Goal: Find specific page/section: Find specific page/section

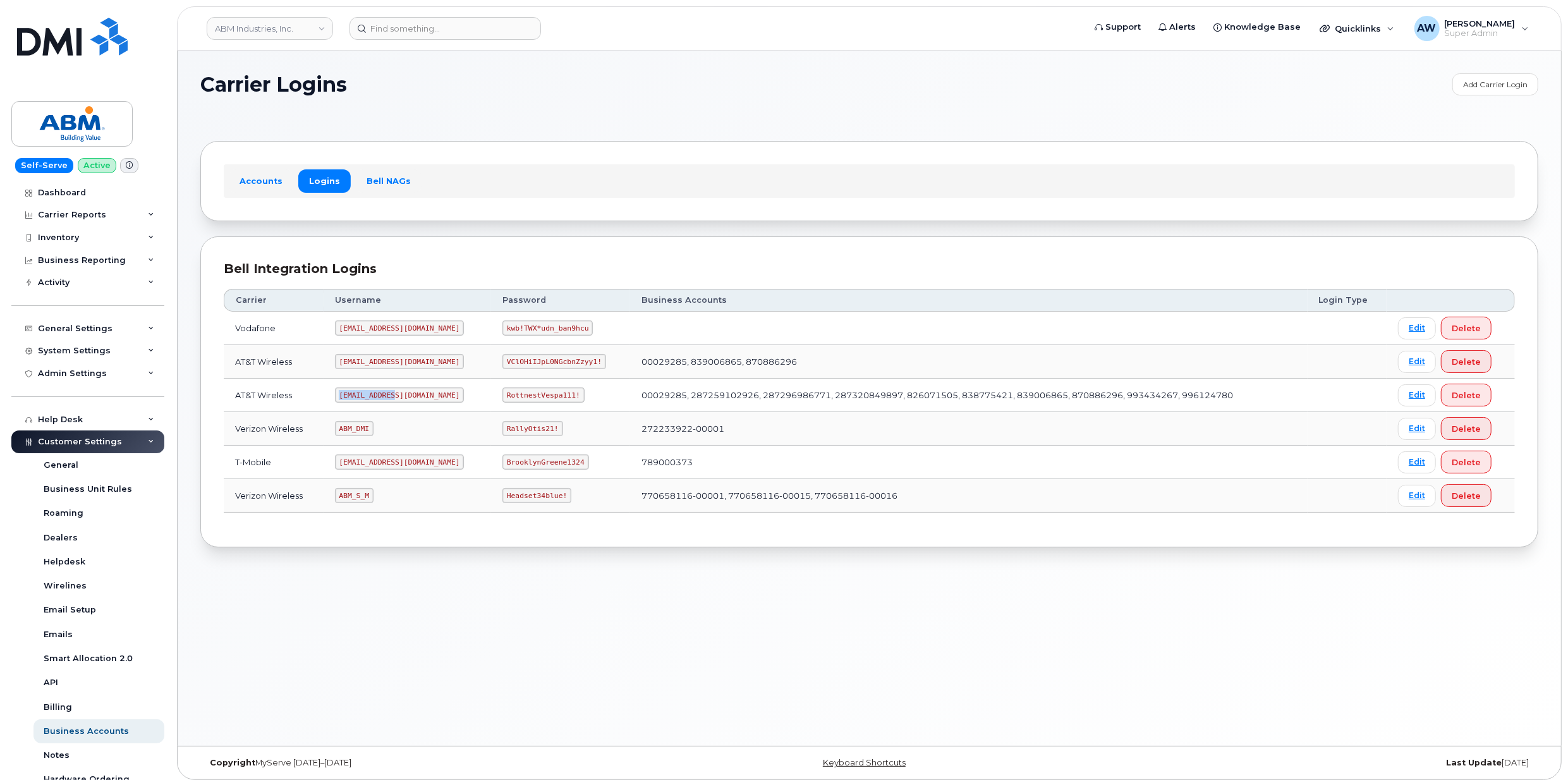
drag, startPoint x: 343, startPoint y: 400, endPoint x: 416, endPoint y: 398, distance: 73.0
click at [416, 398] on td "abm@dminc.com" at bounding box center [407, 395] width 168 height 33
copy code "abm@dminc.com"
drag, startPoint x: 464, startPoint y: 397, endPoint x: 540, endPoint y: 398, distance: 76.0
click at [540, 398] on td "RottnestVespa111!" at bounding box center [561, 395] width 139 height 33
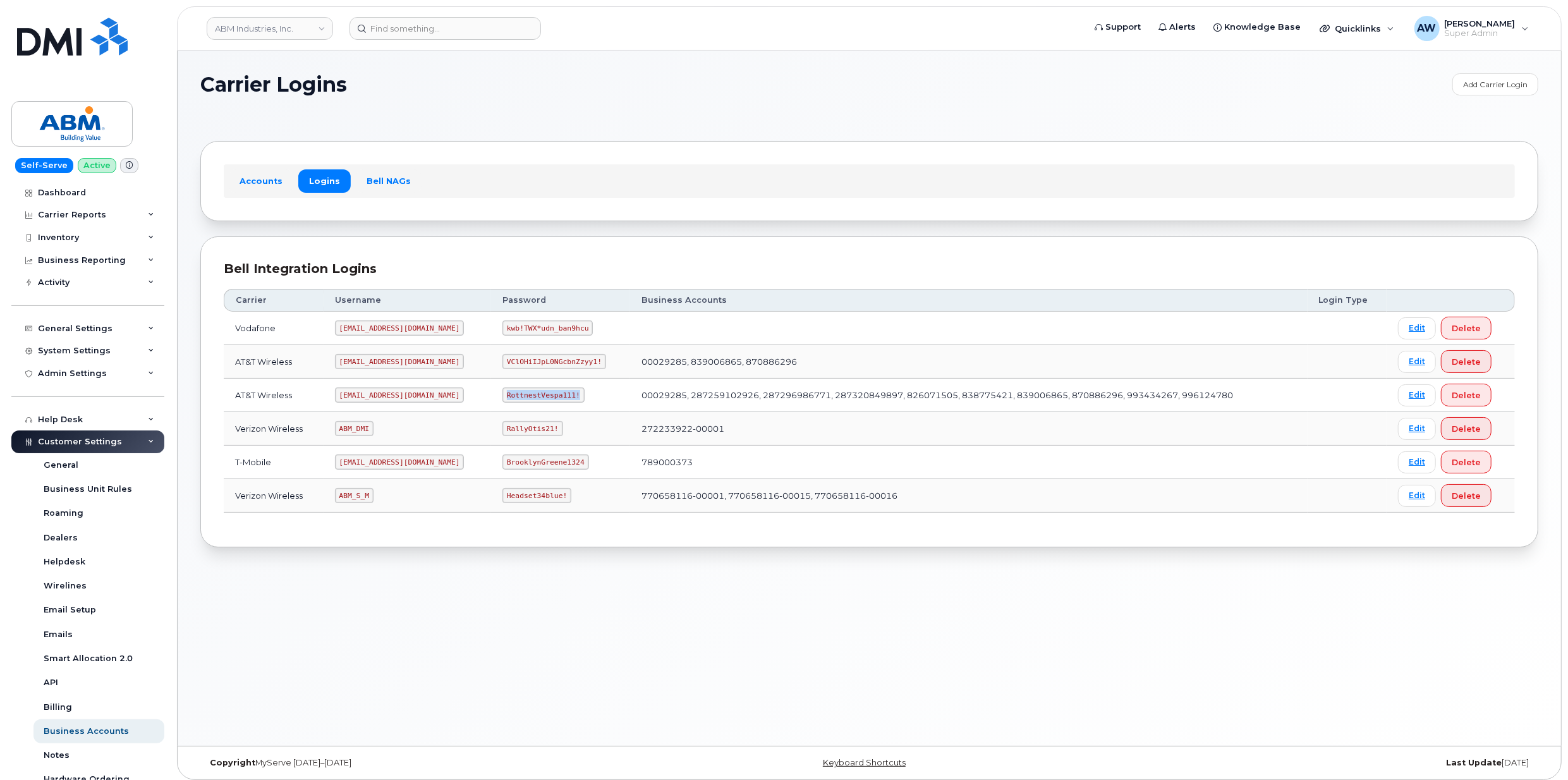
copy code "RottnestVespa111!"
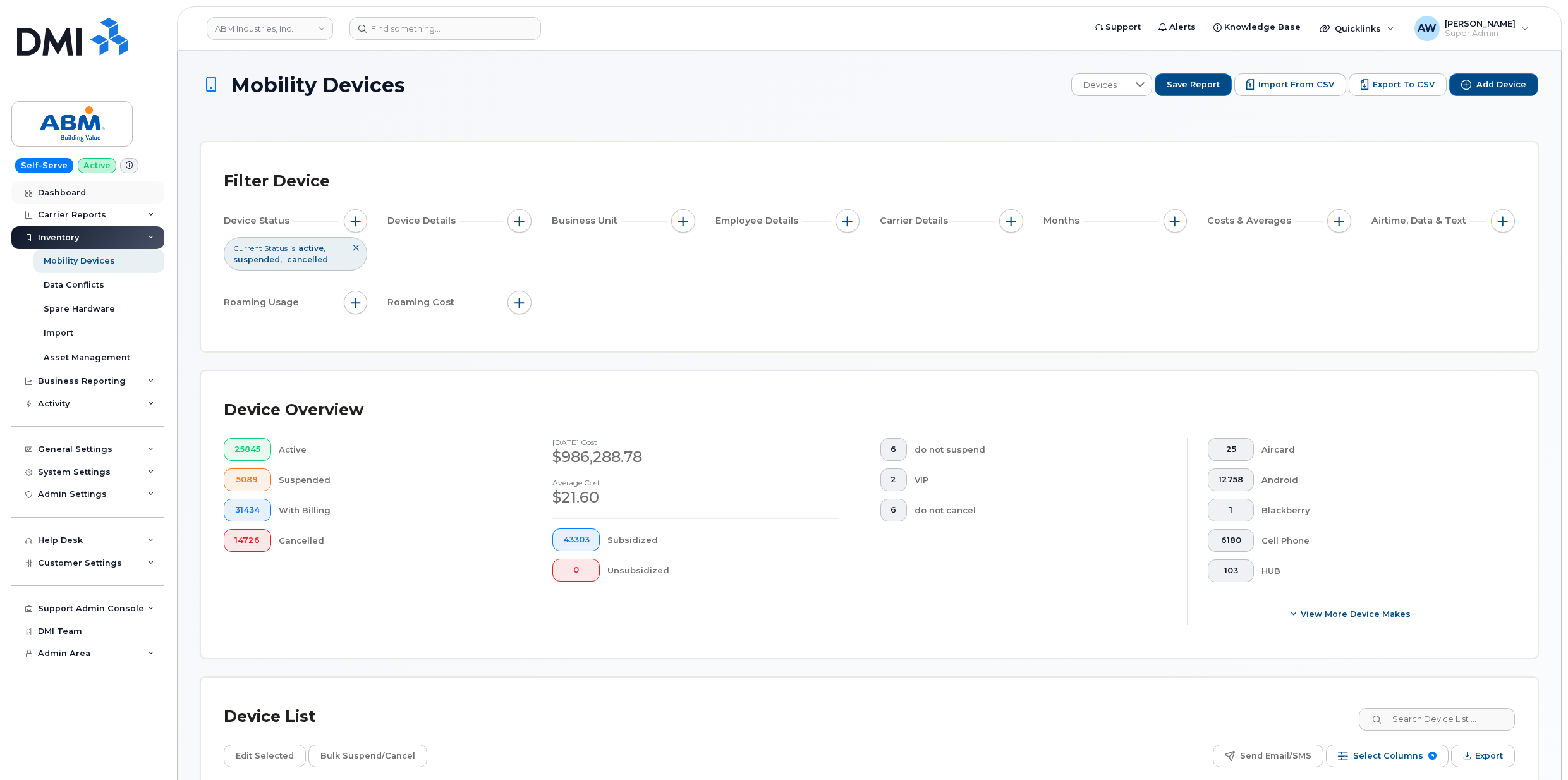
scroll to position [253, 0]
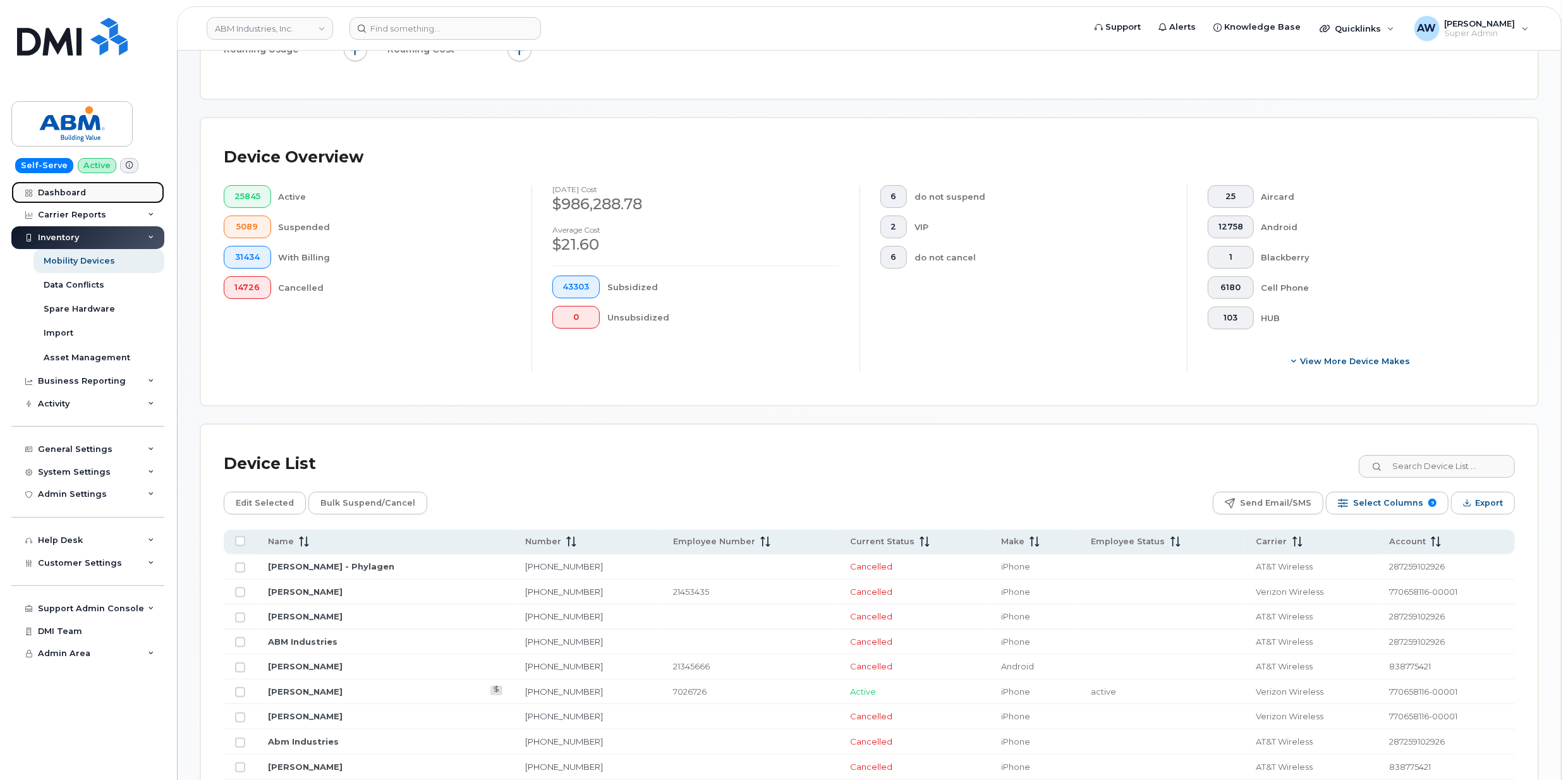
click at [86, 187] on link "Dashboard" at bounding box center [88, 192] width 153 height 23
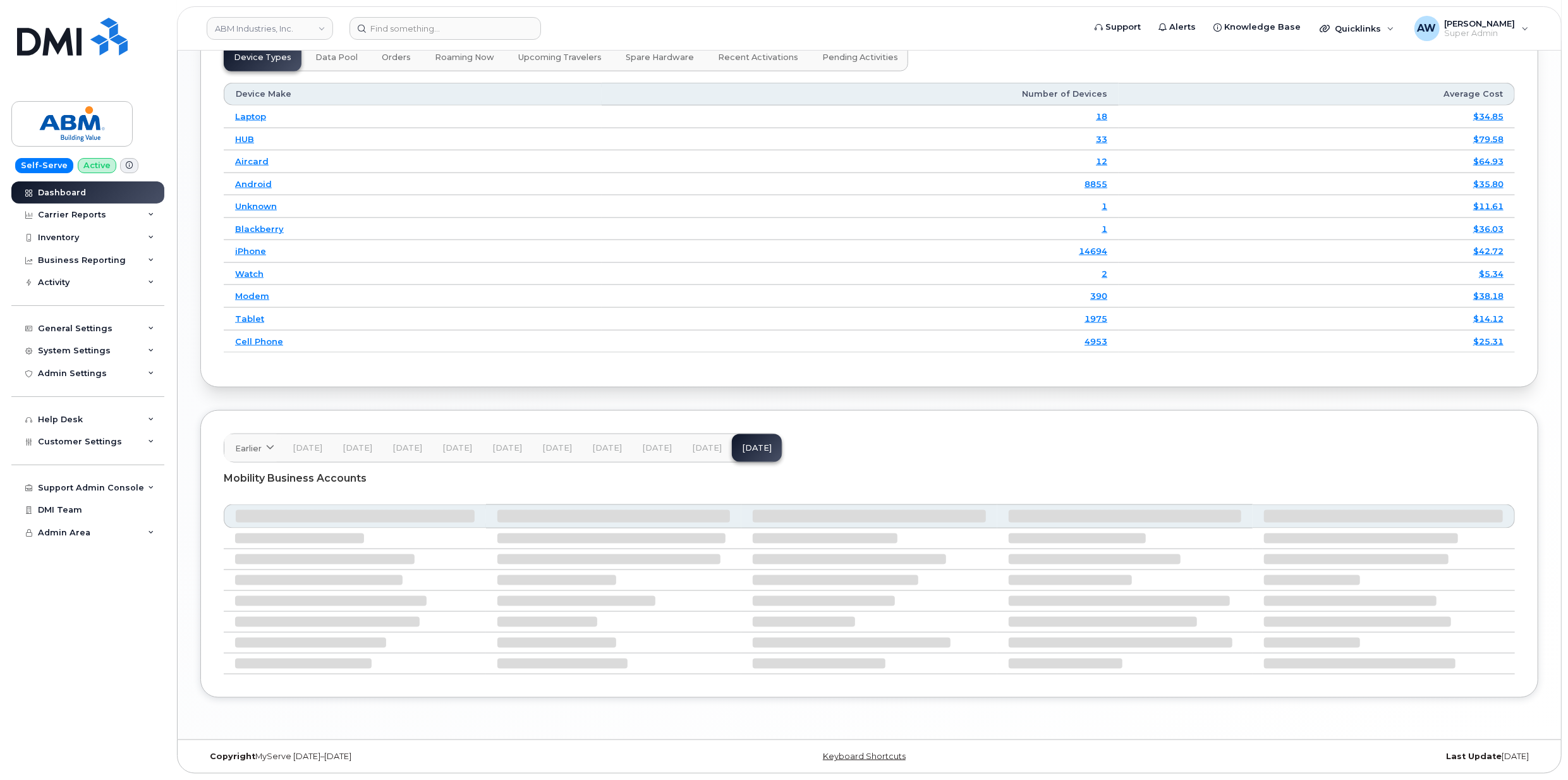
scroll to position [1627, 0]
click at [695, 451] on button "[DATE]" at bounding box center [707, 447] width 50 height 28
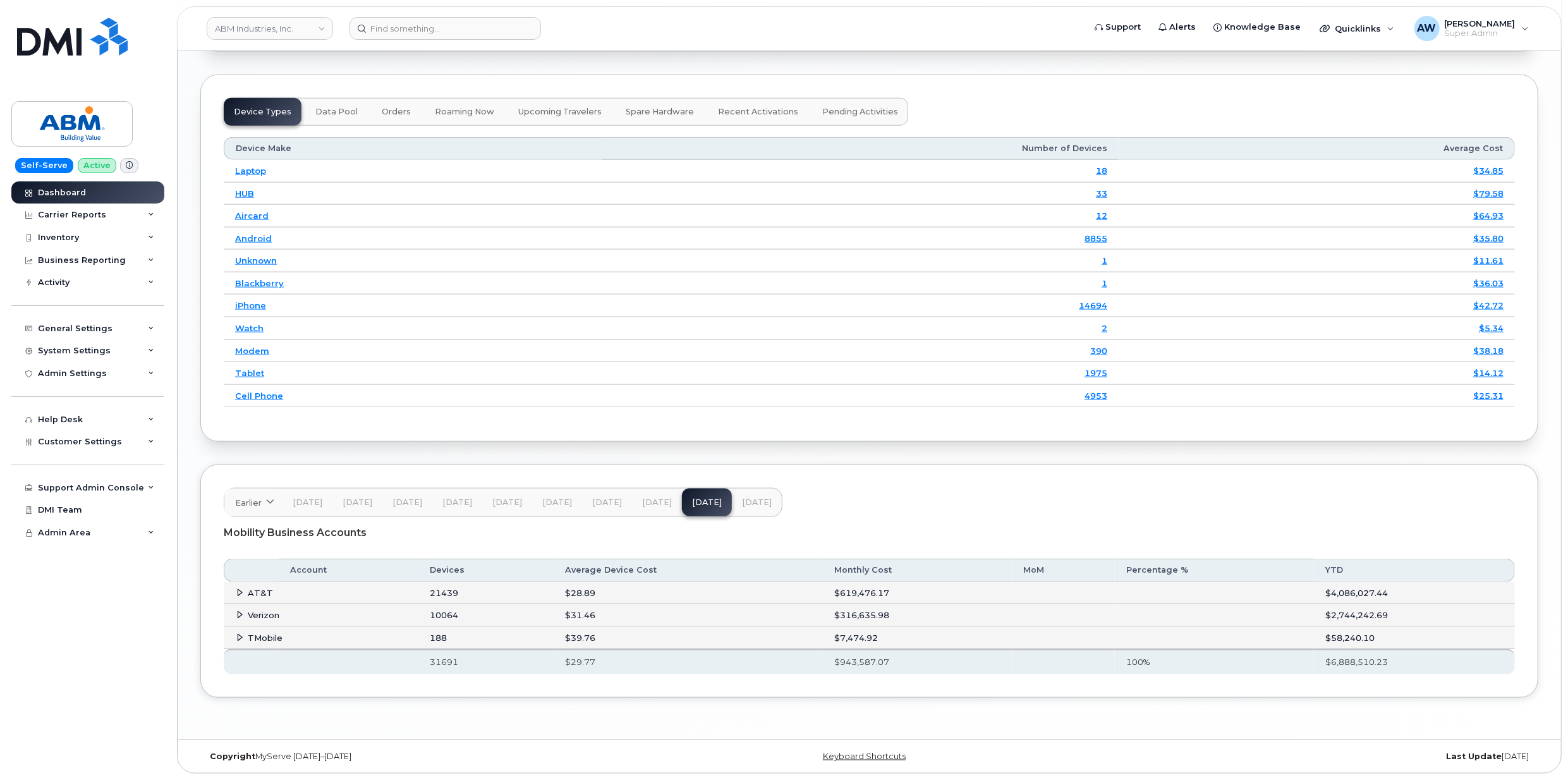
click at [245, 595] on span at bounding box center [240, 592] width 10 height 10
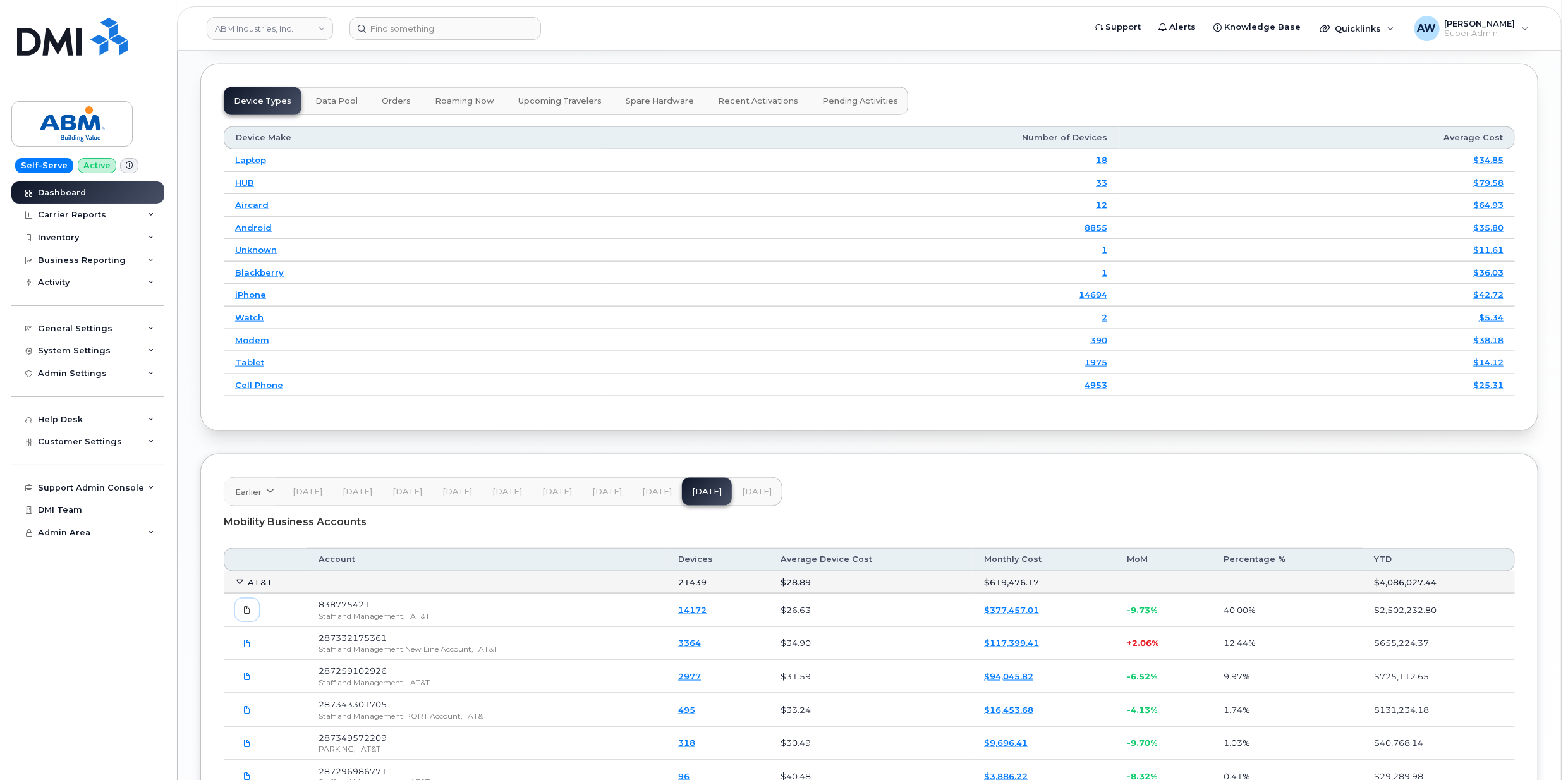
click at [251, 621] on link at bounding box center [247, 609] width 24 height 23
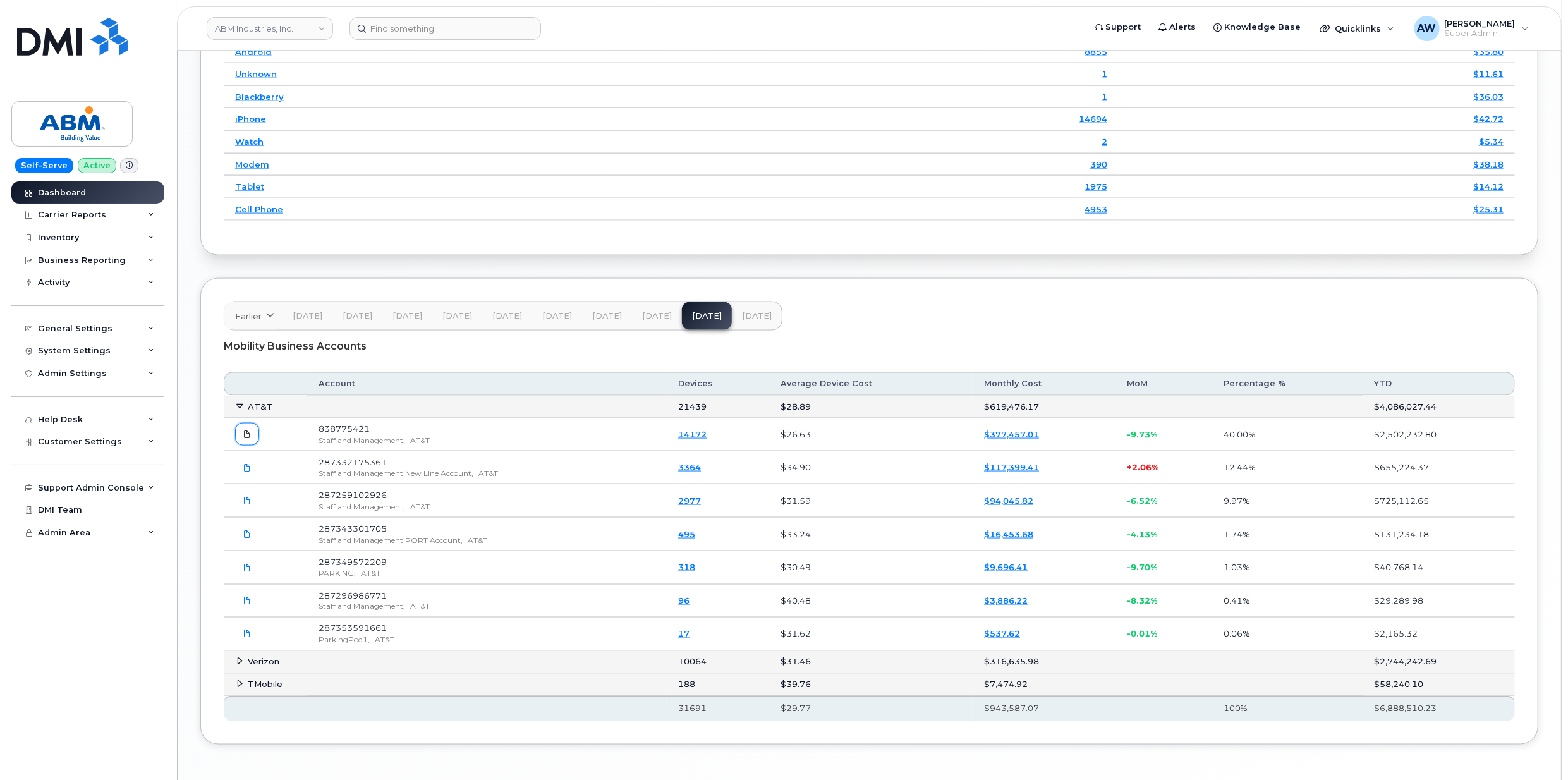
scroll to position [1806, 0]
